Goal: Obtain resource: Obtain resource

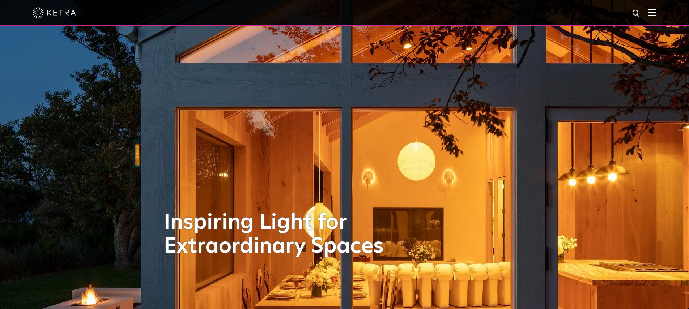
click at [654, 14] on img at bounding box center [653, 12] width 8 height 7
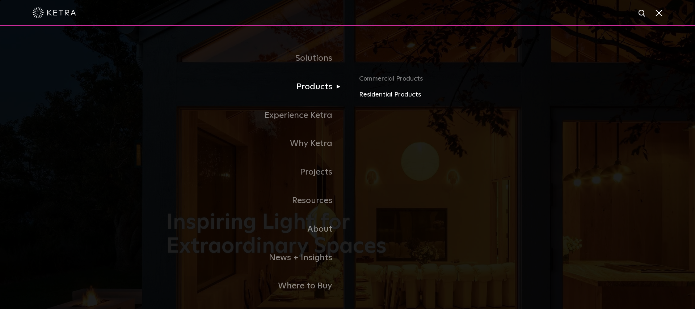
click at [368, 91] on link "Residential Products" at bounding box center [443, 95] width 169 height 10
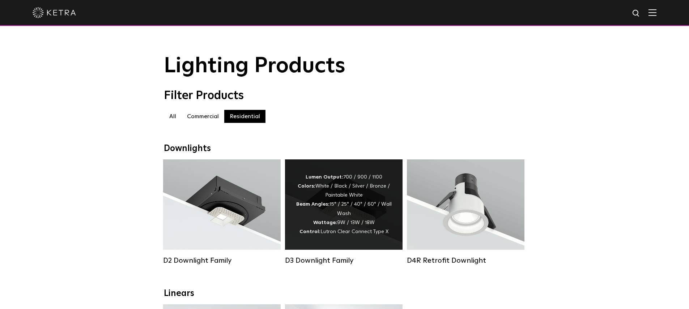
click at [344, 259] on div "D3 Downlight Family" at bounding box center [344, 260] width 118 height 9
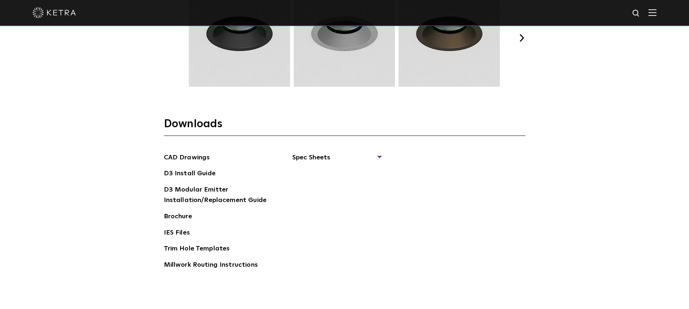
scroll to position [1114, 0]
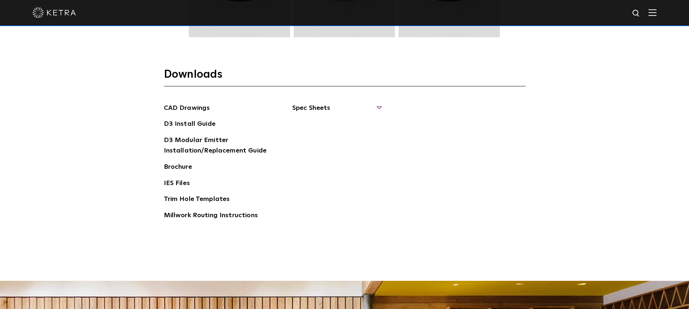
click at [378, 103] on span "Spec Sheets" at bounding box center [336, 111] width 89 height 16
click at [344, 120] on link "D3 Adjustable Round" at bounding box center [328, 124] width 55 height 8
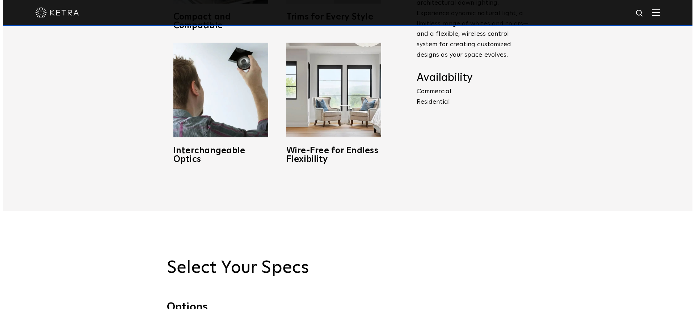
scroll to position [0, 0]
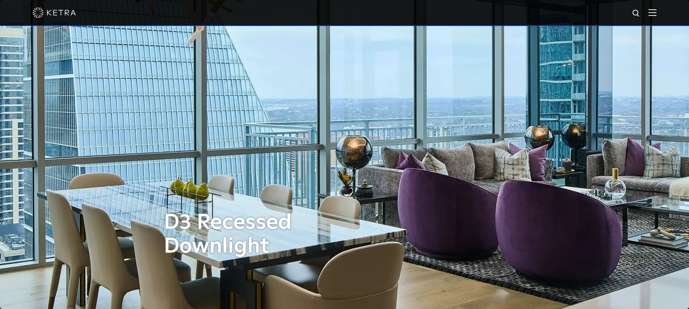
click at [657, 12] on img at bounding box center [653, 12] width 8 height 7
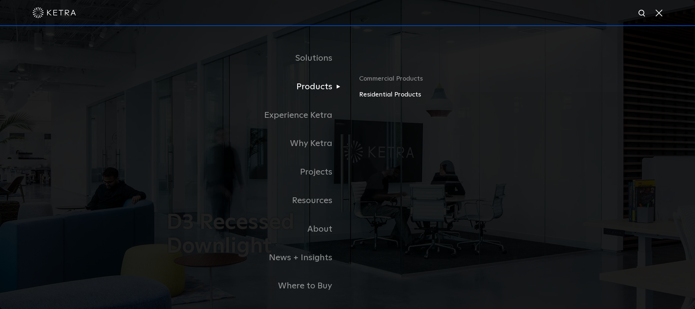
click at [382, 94] on link "Residential Products" at bounding box center [443, 95] width 169 height 10
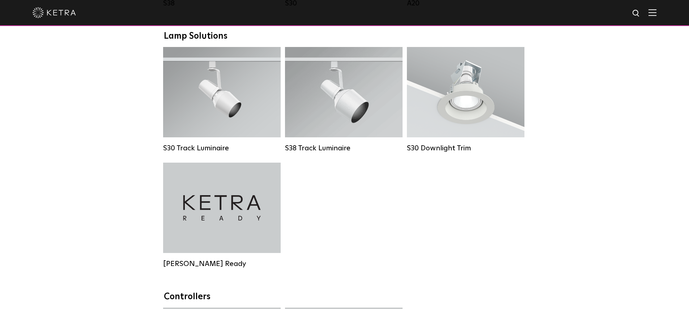
scroll to position [504, 0]
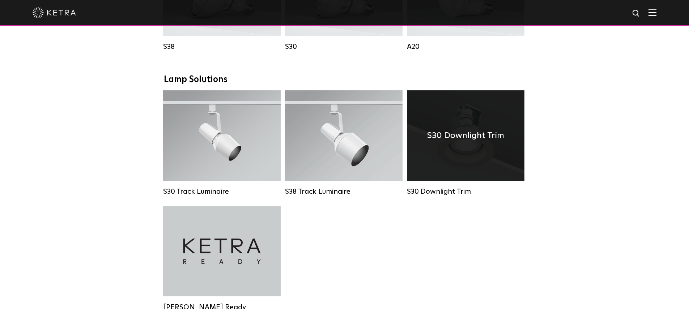
click at [479, 134] on h4 "S30 Downlight Trim" at bounding box center [465, 136] width 77 height 14
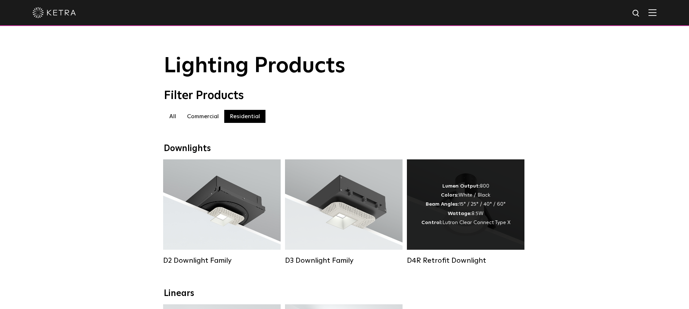
click at [480, 200] on div "Lumen Output: 800 Colors: White / Black Beam Angles: 15° / 25° / 40° / 60° Watt…" at bounding box center [465, 205] width 89 height 46
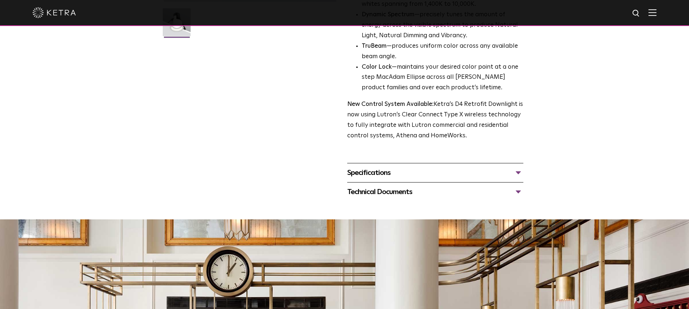
scroll to position [273, 0]
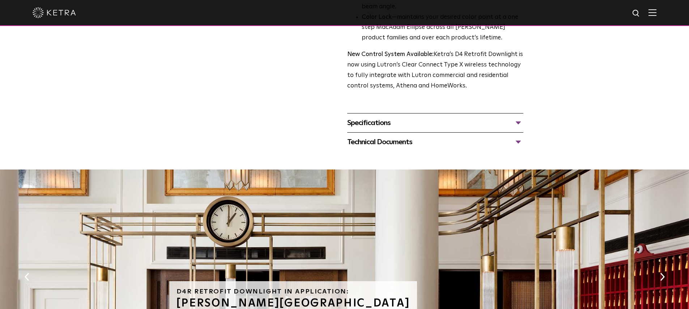
click at [512, 113] on div "Specifications LUMEN OUTPUTS 800 Beam Angles 15, 25, 40, 60, 90 CONTROL Lutron …" at bounding box center [435, 122] width 176 height 19
click at [518, 117] on div "Specifications" at bounding box center [435, 123] width 176 height 12
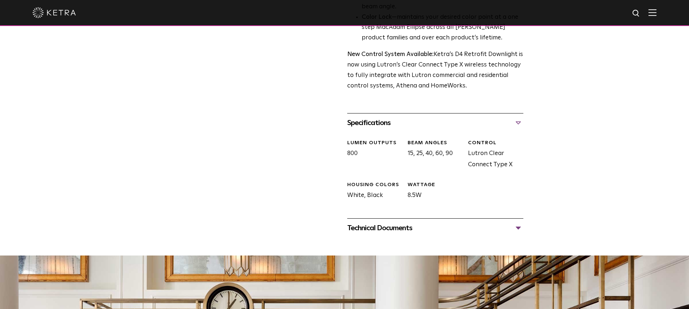
click at [488, 222] on div "Technical Documents" at bounding box center [435, 228] width 176 height 12
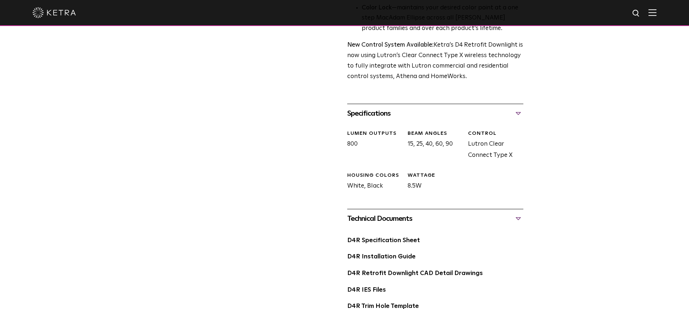
scroll to position [289, 0]
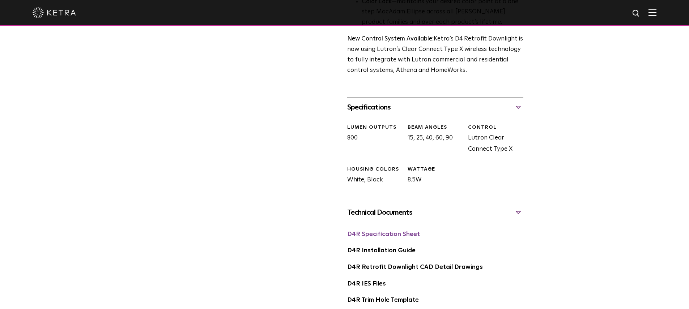
click at [411, 232] on link "D4R Specification Sheet" at bounding box center [383, 235] width 73 height 6
